Goal: Task Accomplishment & Management: Manage account settings

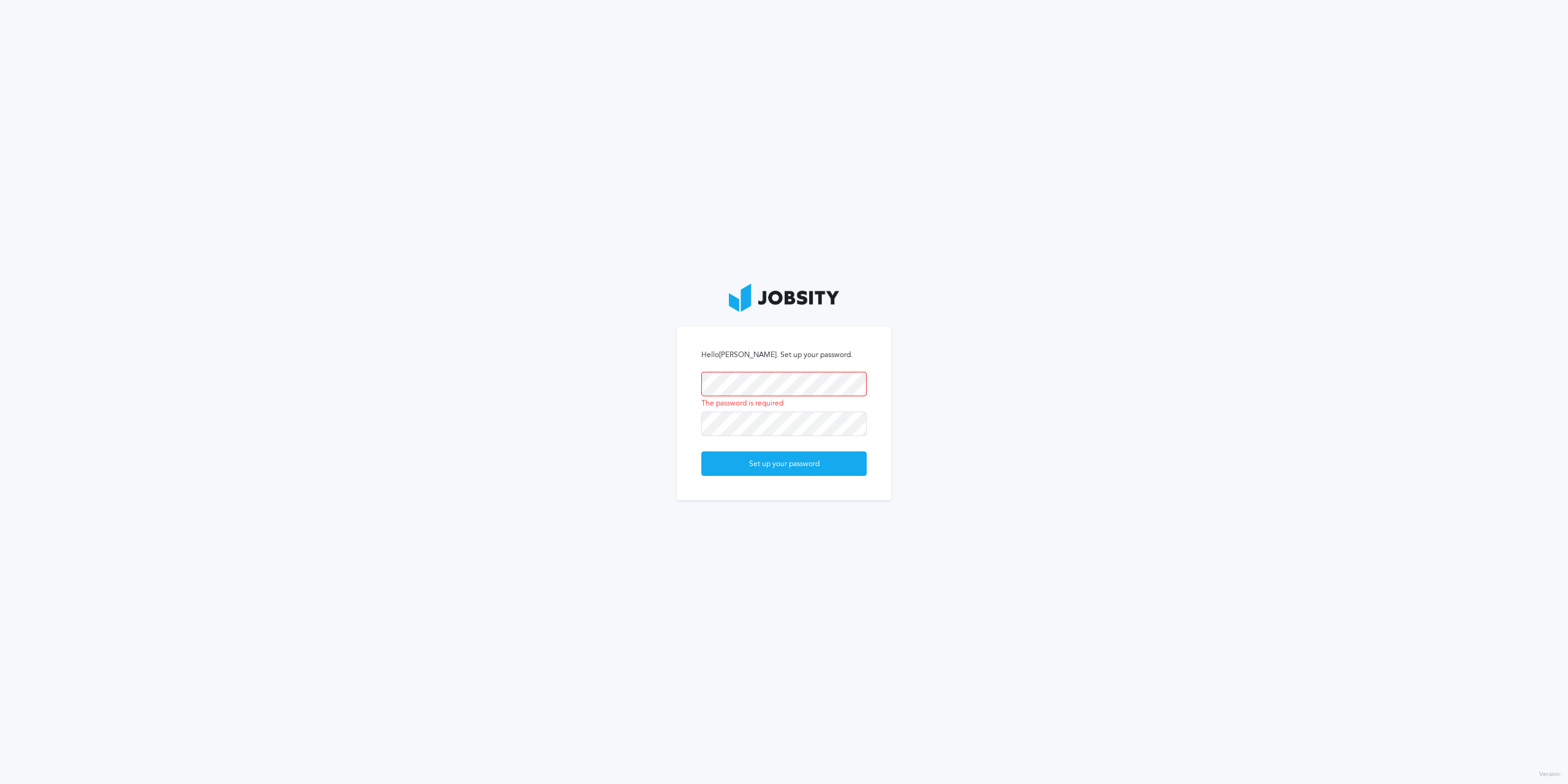
click at [855, 380] on keeper-lock "Open Keeper Popup" at bounding box center [853, 383] width 15 height 15
click at [766, 455] on div "Set up your password" at bounding box center [784, 464] width 165 height 24
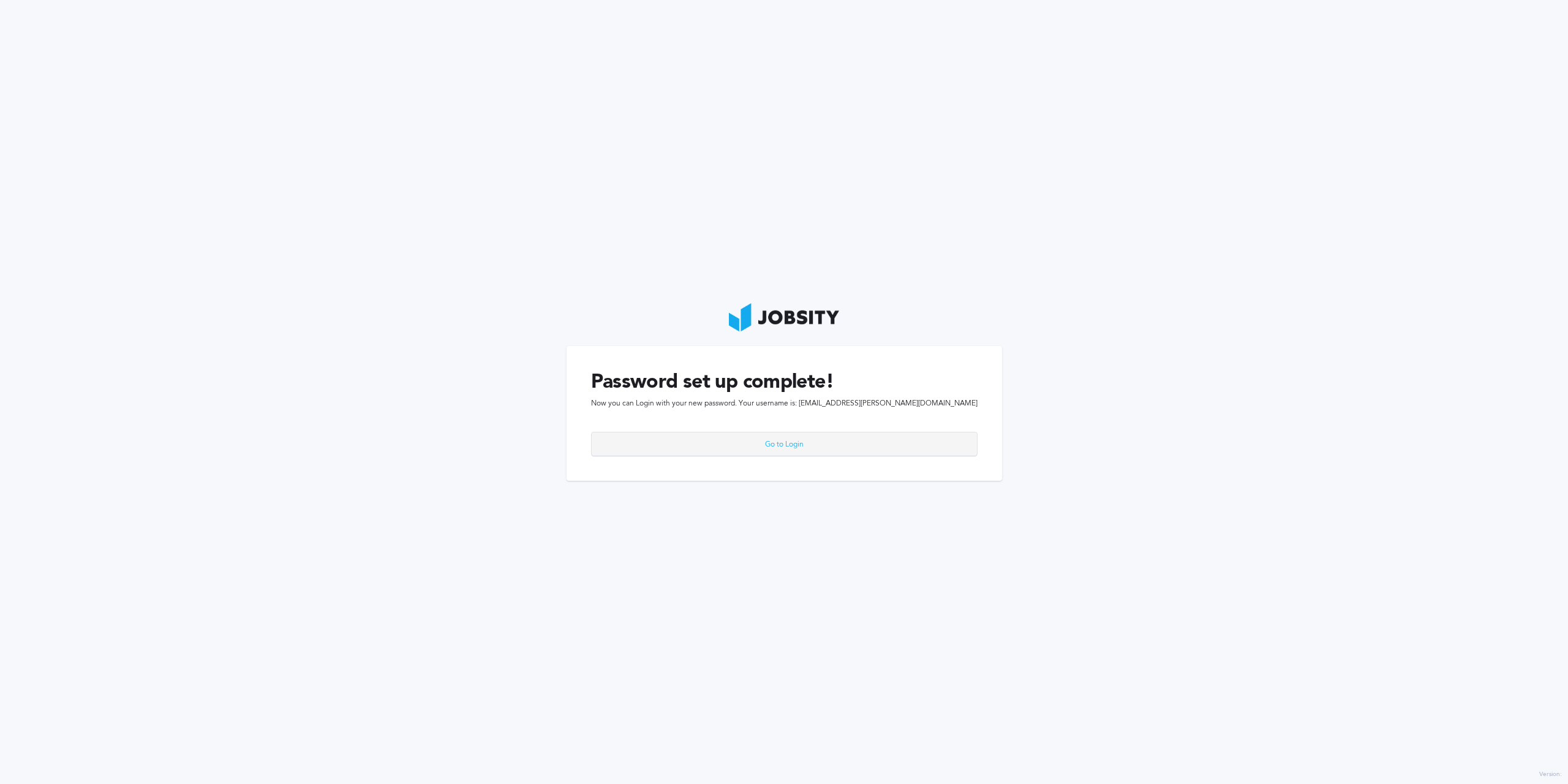
click at [770, 442] on div "Go to Login" at bounding box center [784, 444] width 385 height 24
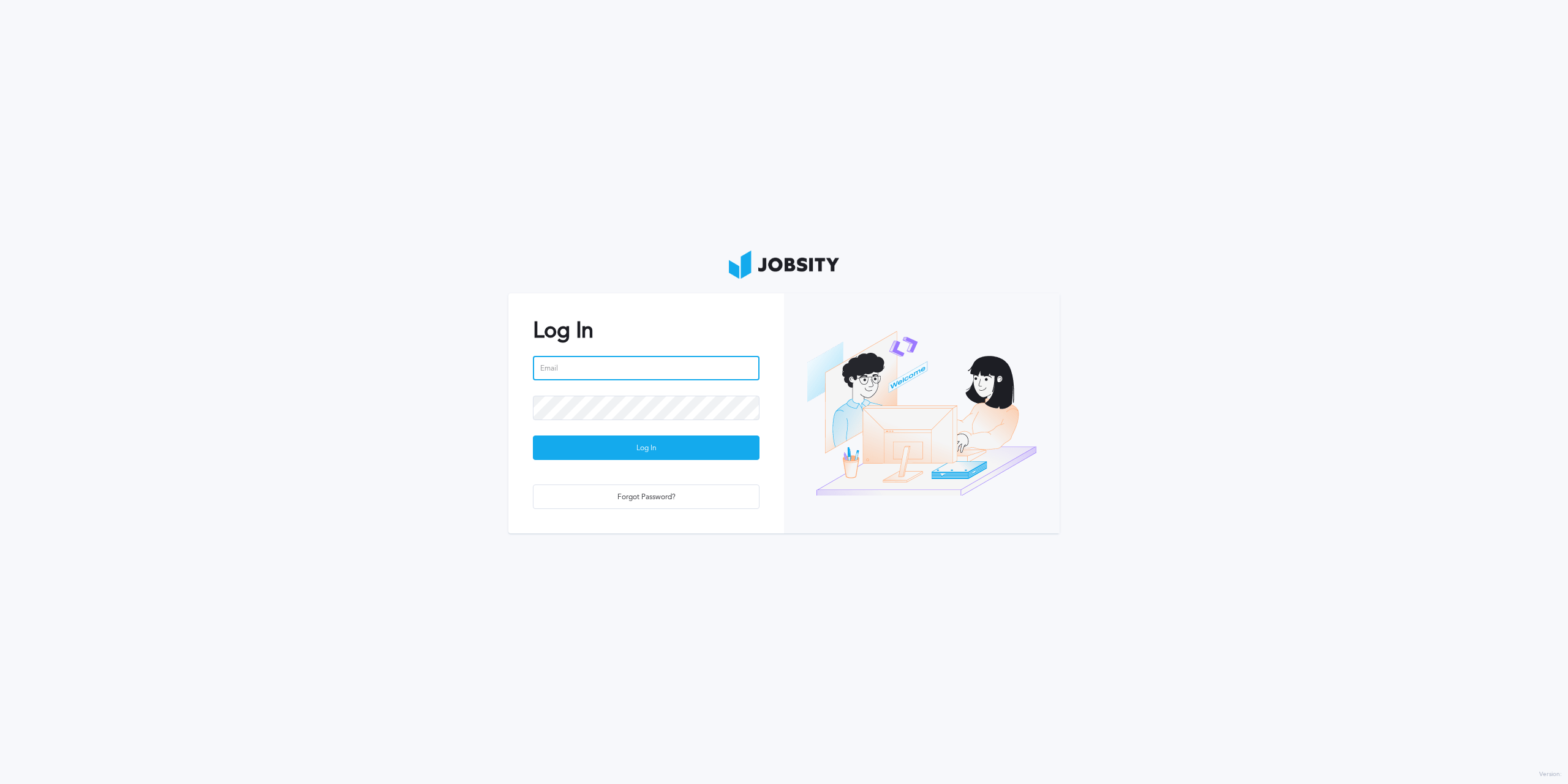
click at [653, 371] on input "email" at bounding box center [646, 368] width 226 height 24
type input "[EMAIL_ADDRESS][PERSON_NAME][DOMAIN_NAME]"
click at [533, 435] on button "Log In" at bounding box center [646, 447] width 226 height 24
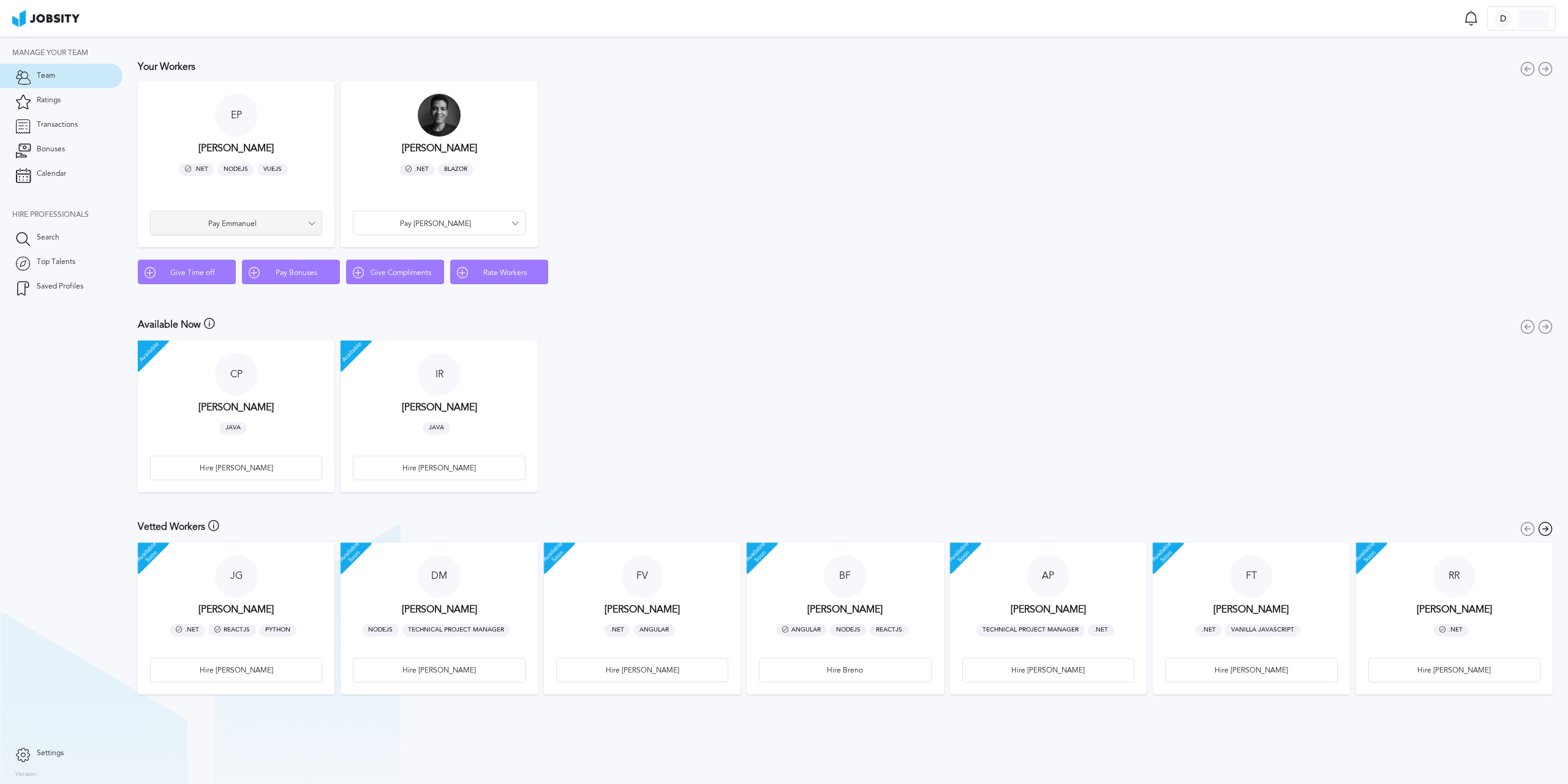
click at [240, 226] on span "Pay Emmanuel" at bounding box center [232, 223] width 151 height 9
click at [238, 199] on div "Pay Bonus Give Time off Give Compliment Rate" at bounding box center [784, 392] width 1568 height 784
click at [82, 123] on link "Transactions" at bounding box center [61, 124] width 122 height 24
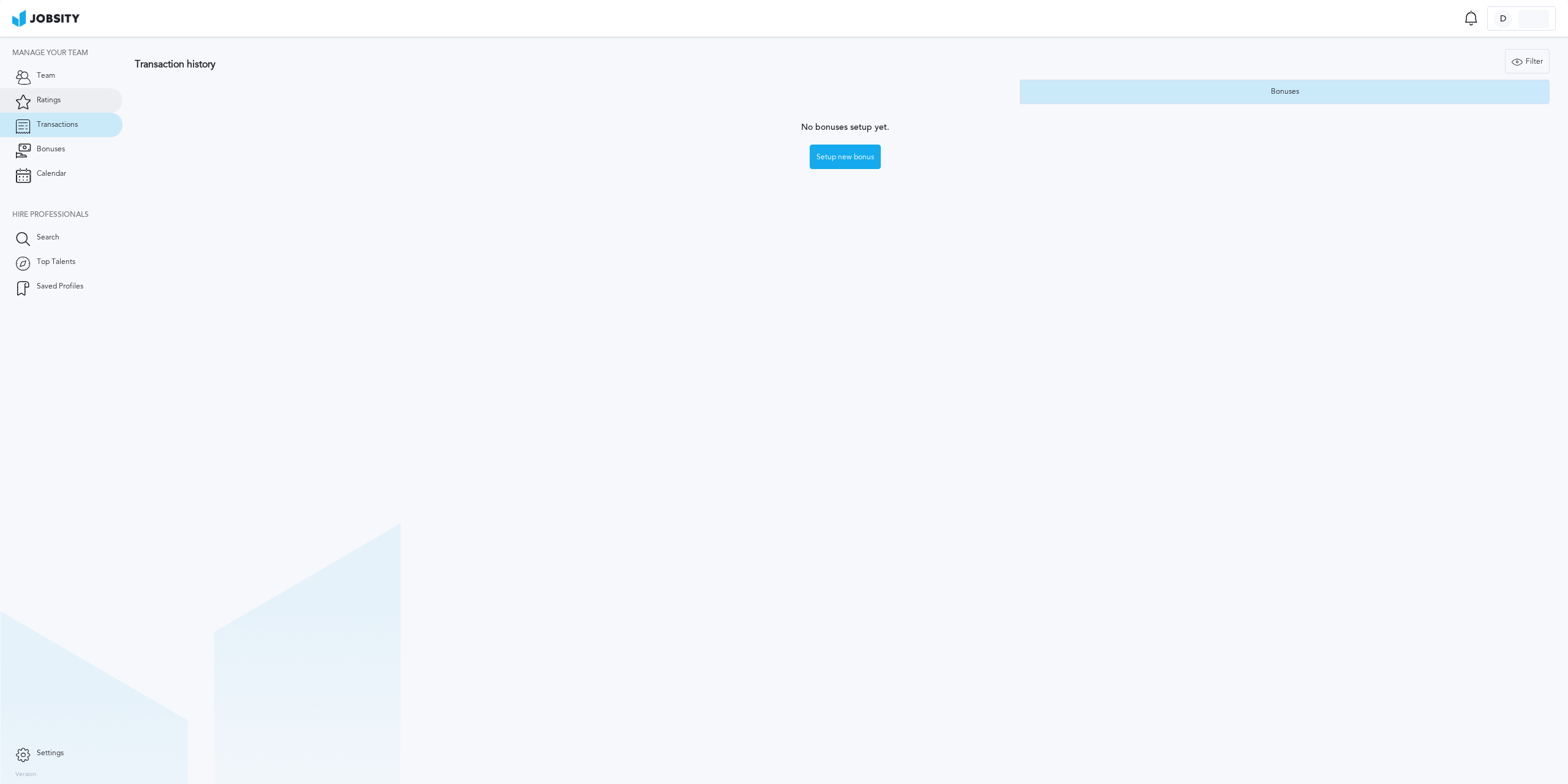
click at [83, 103] on link "Ratings" at bounding box center [61, 100] width 122 height 24
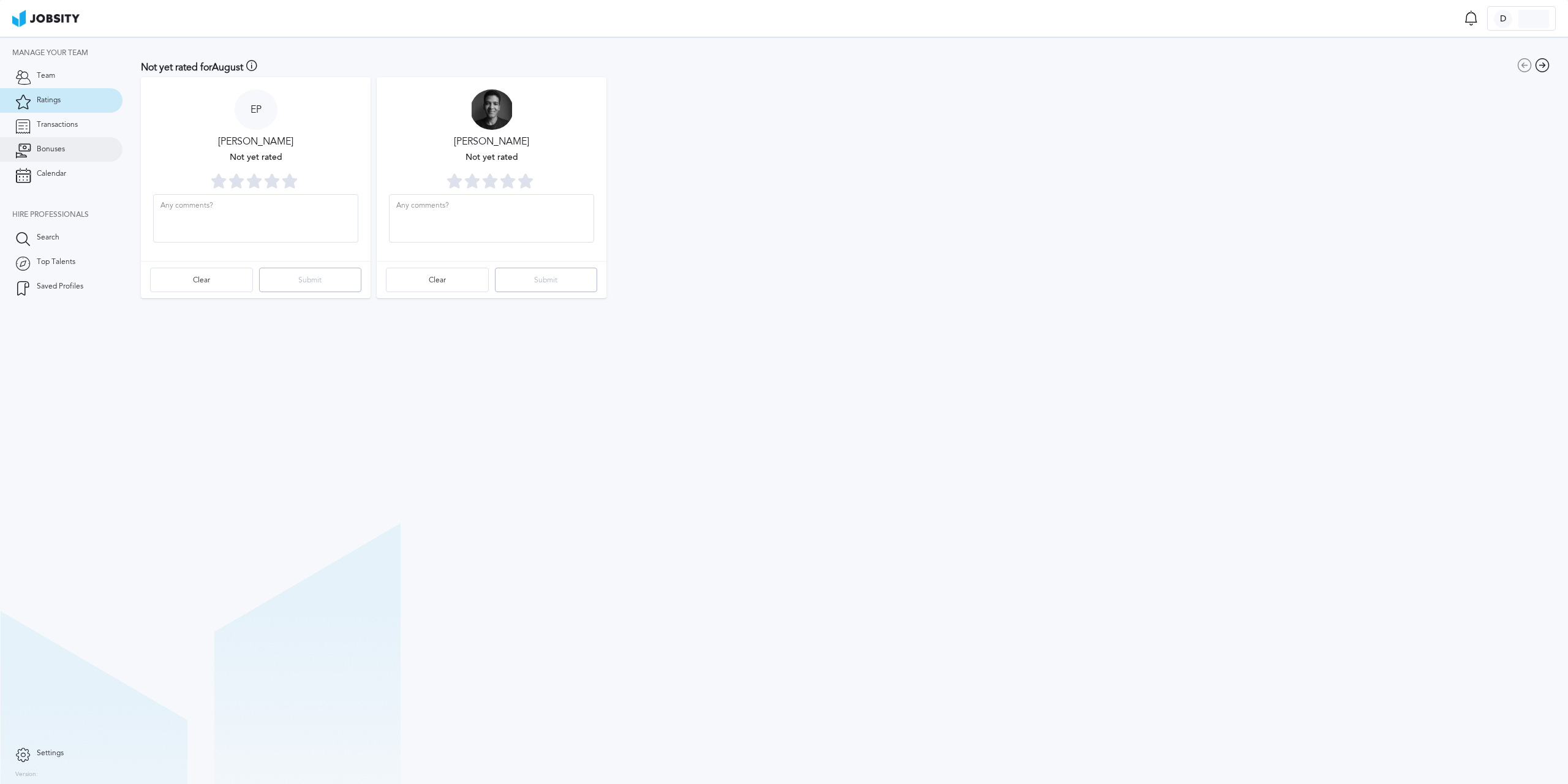
click at [78, 150] on link "Bonuses" at bounding box center [61, 149] width 122 height 24
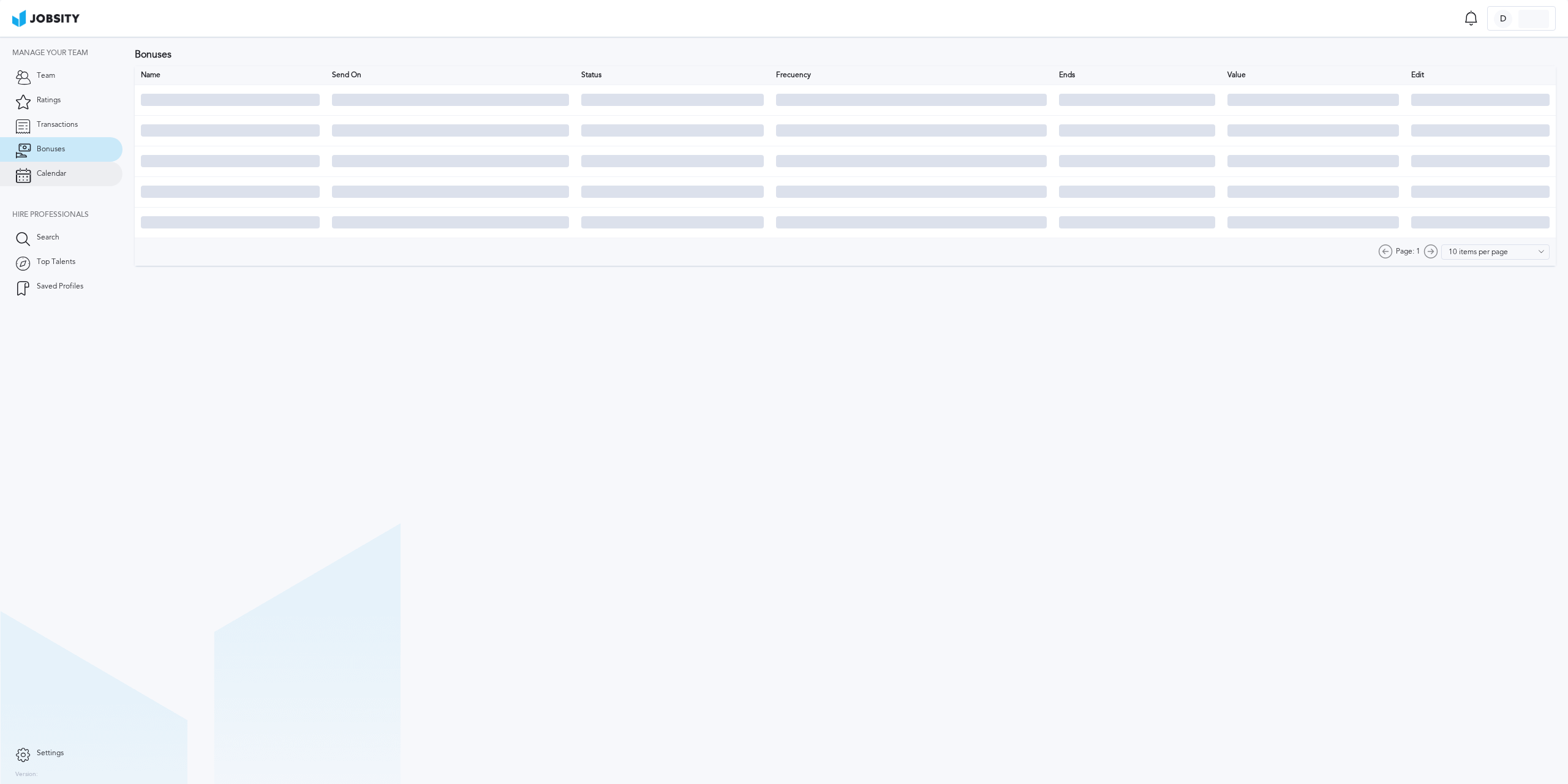
type input "0 items per page"
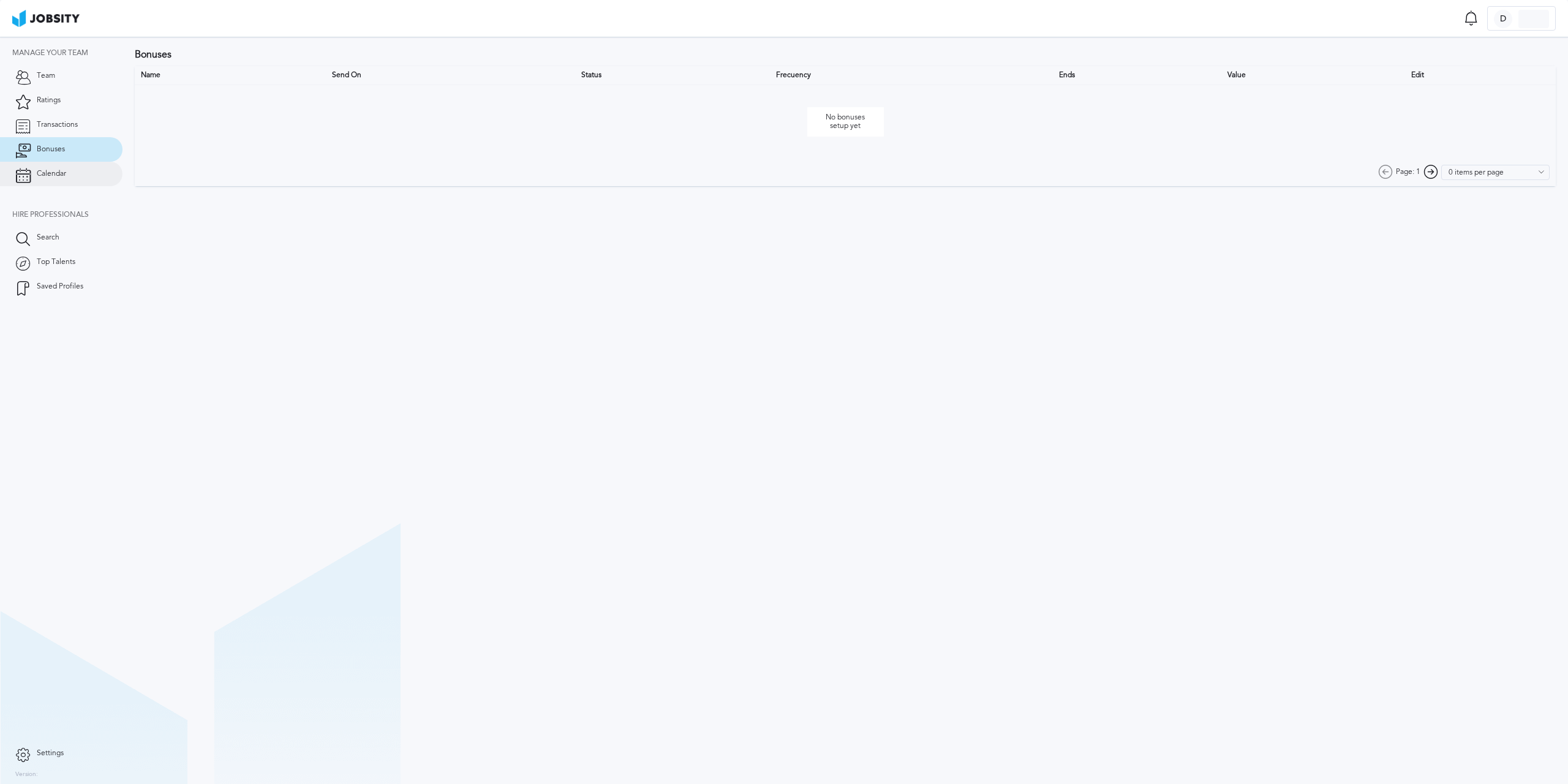
click at [77, 171] on link "Calendar" at bounding box center [61, 173] width 122 height 24
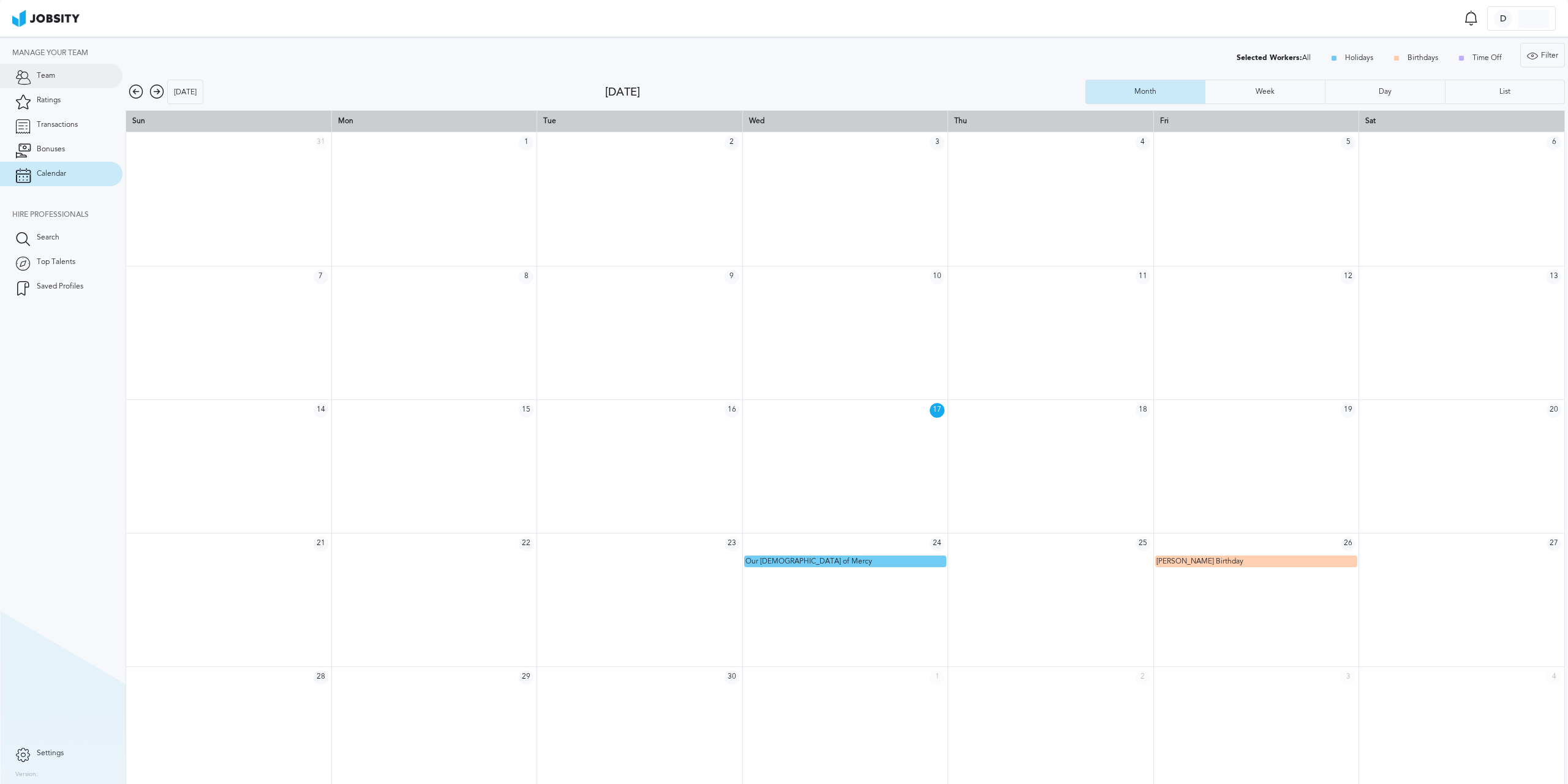
click at [77, 85] on link "Team" at bounding box center [61, 75] width 122 height 24
